Goal: Information Seeking & Learning: Learn about a topic

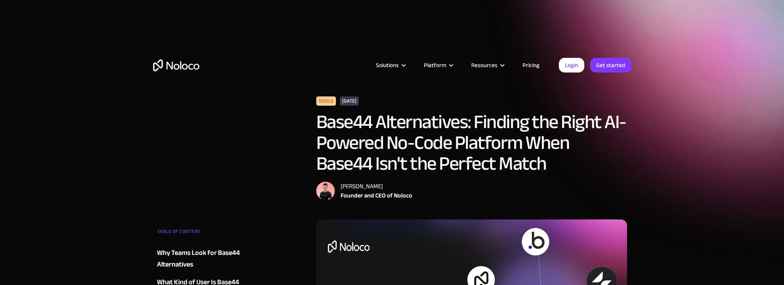
click at [533, 64] on link "Pricing" at bounding box center [531, 65] width 36 height 10
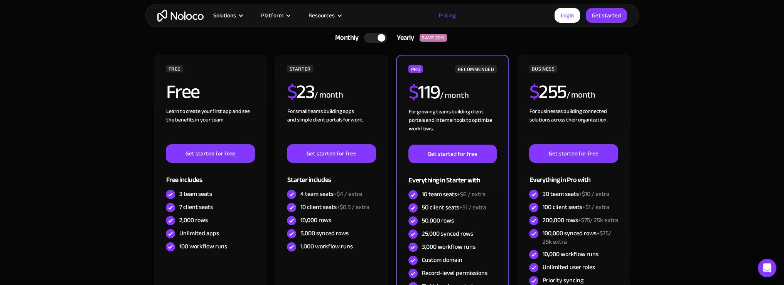
scroll to position [231, 0]
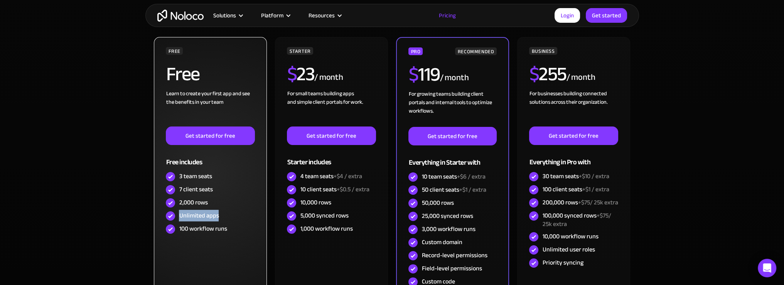
drag, startPoint x: 187, startPoint y: 216, endPoint x: 244, endPoint y: 219, distance: 56.8
click at [244, 219] on div "Unlimited apps" at bounding box center [210, 215] width 89 height 13
drag, startPoint x: 234, startPoint y: 230, endPoint x: 178, endPoint y: 232, distance: 56.3
click at [178, 232] on div "100 workflow runs" at bounding box center [210, 229] width 89 height 13
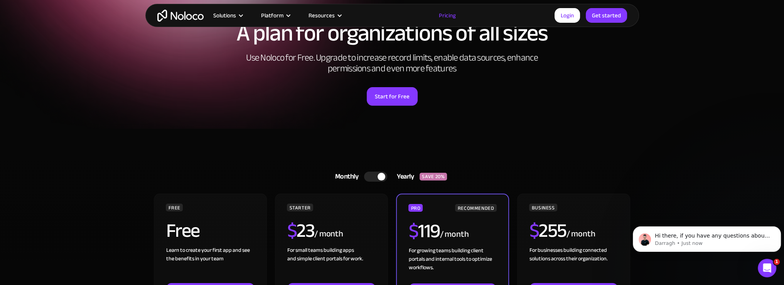
scroll to position [0, 0]
